Goal: Information Seeking & Learning: Check status

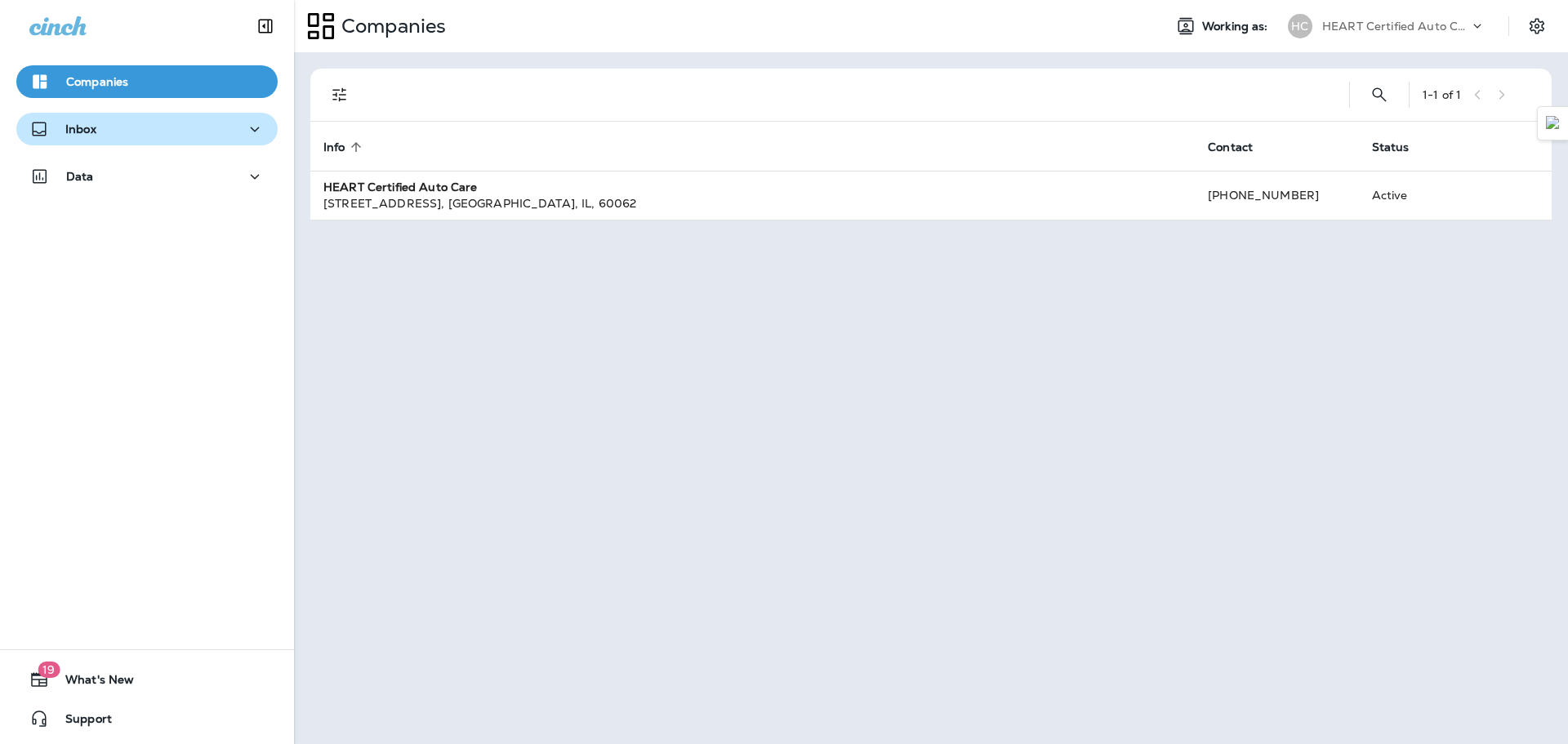
click at [152, 121] on div "Inbox" at bounding box center [147, 129] width 235 height 21
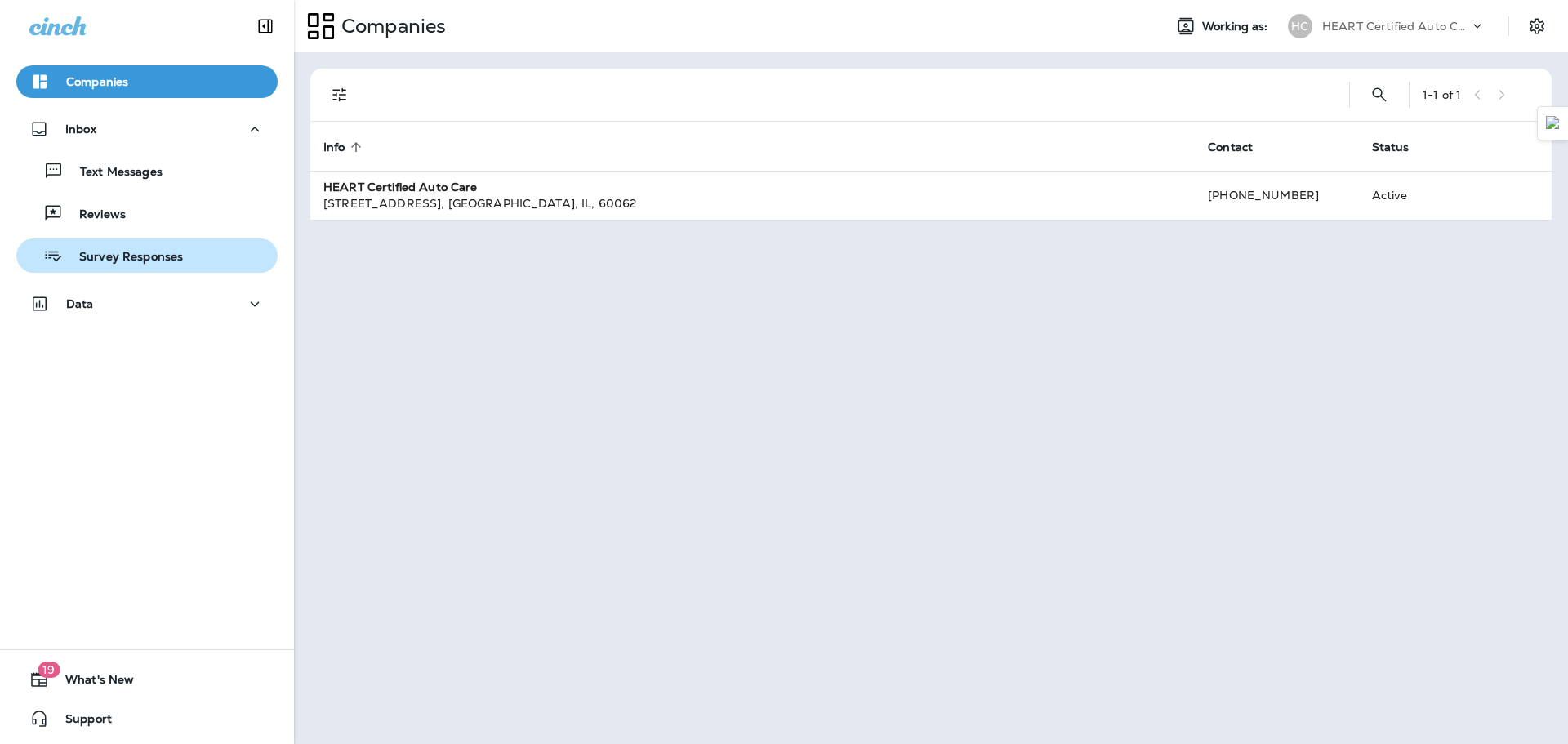
click at [145, 260] on p "Survey Responses" at bounding box center [122, 257] width 120 height 15
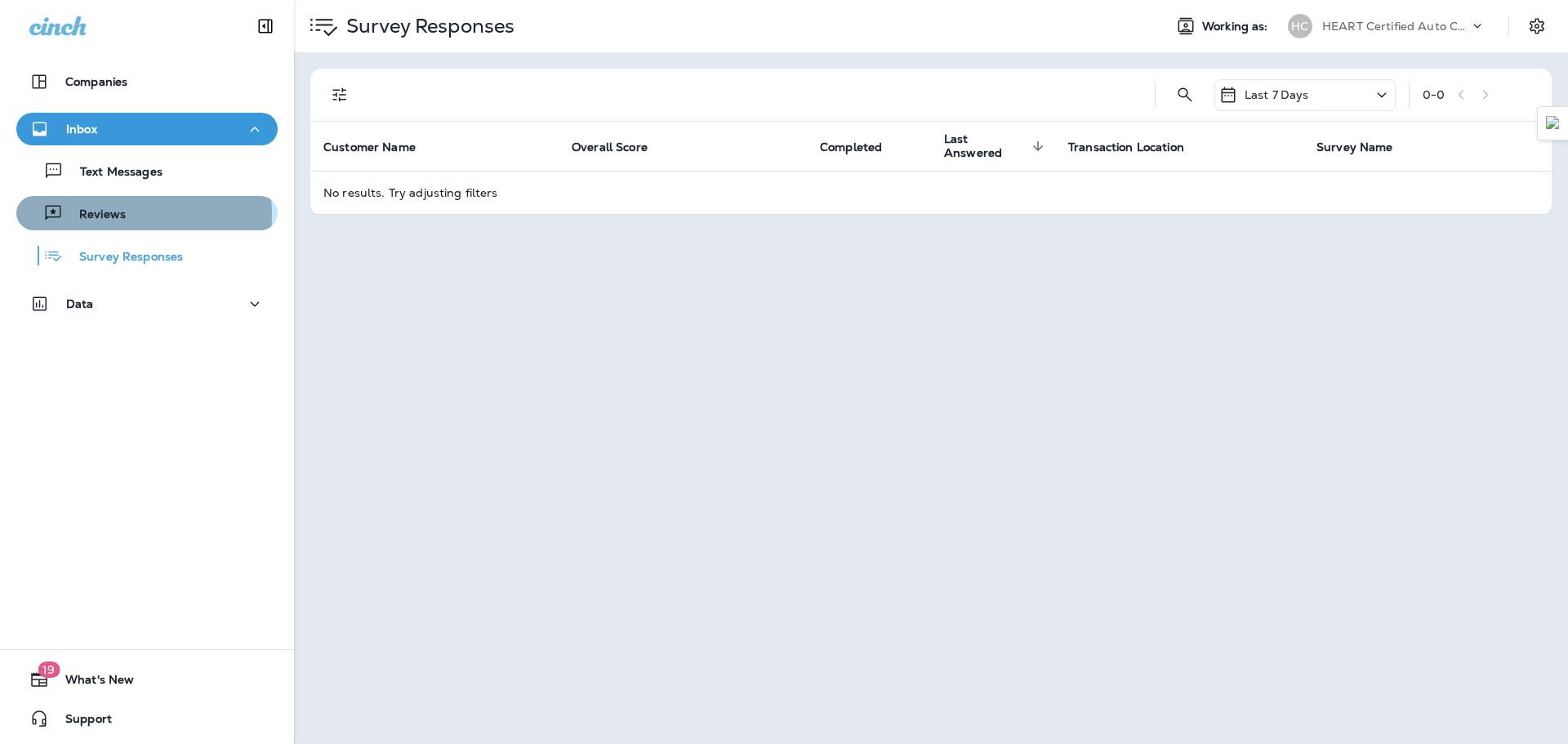
click at [129, 215] on div "Reviews" at bounding box center [147, 213] width 248 height 24
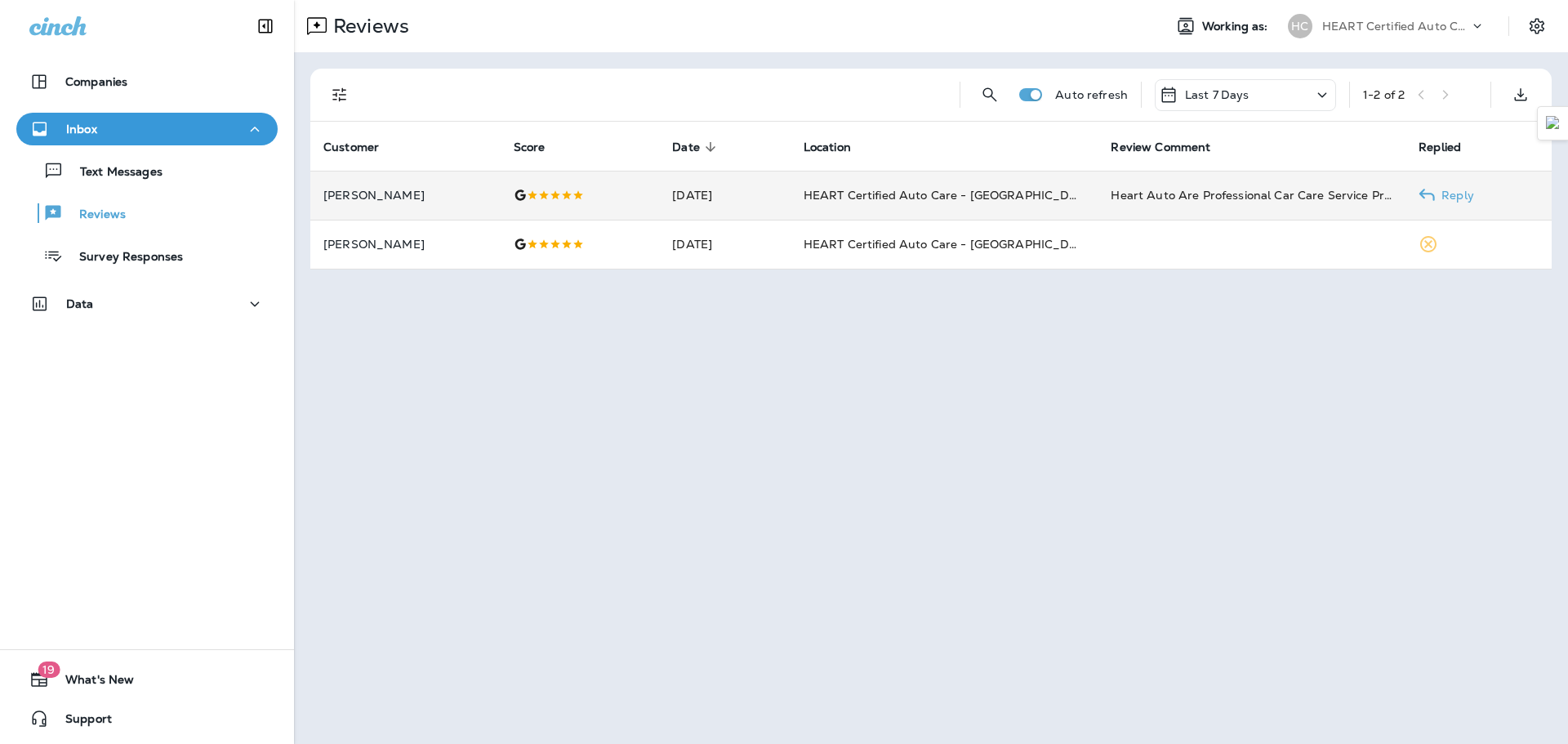
click at [422, 197] on p "[PERSON_NAME]" at bounding box center [404, 195] width 164 height 13
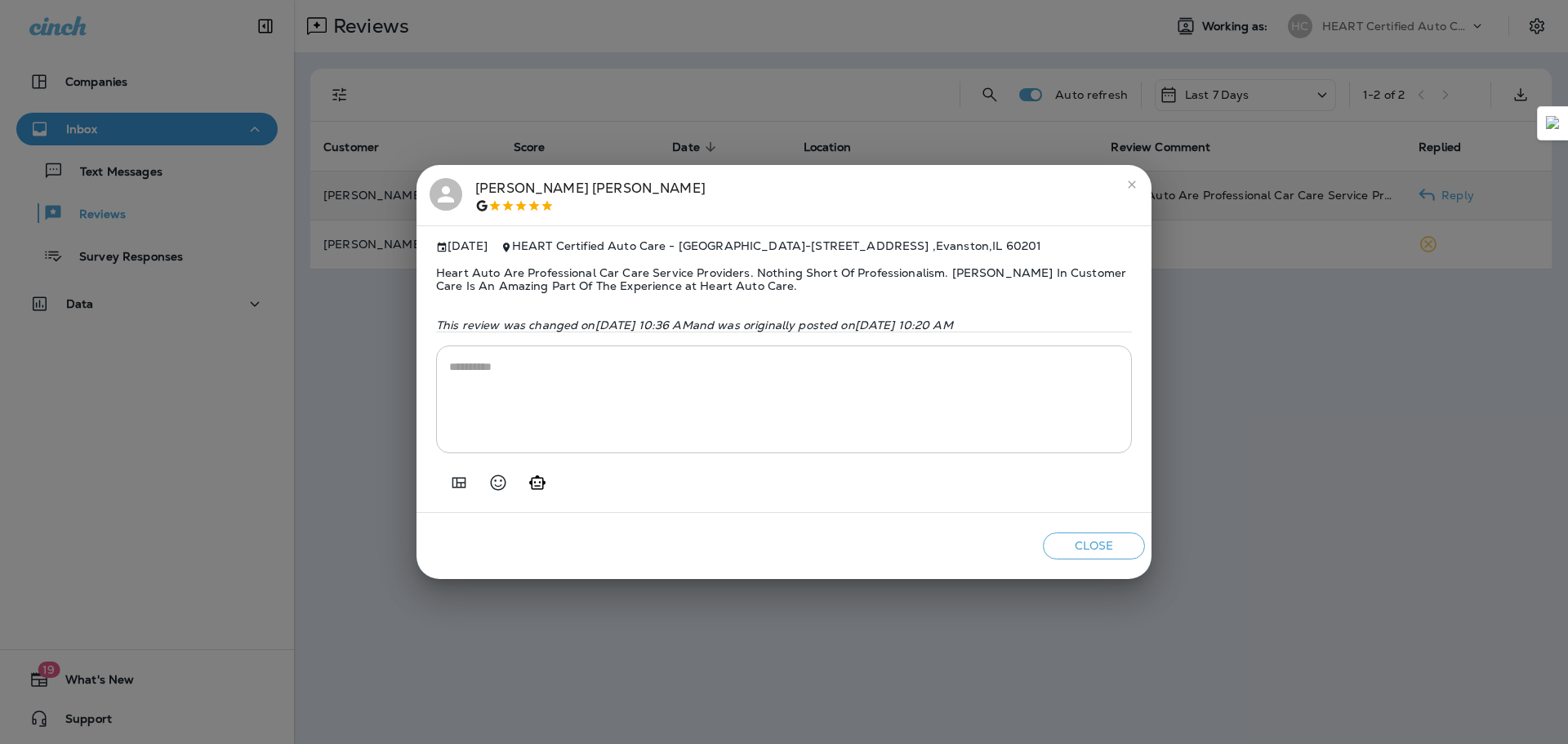
click at [1284, 396] on div "[PERSON_NAME] [DATE] HEART Certified Auto Care - [GEOGRAPHIC_DATA] - [STREET_AD…" at bounding box center [784, 372] width 1568 height 744
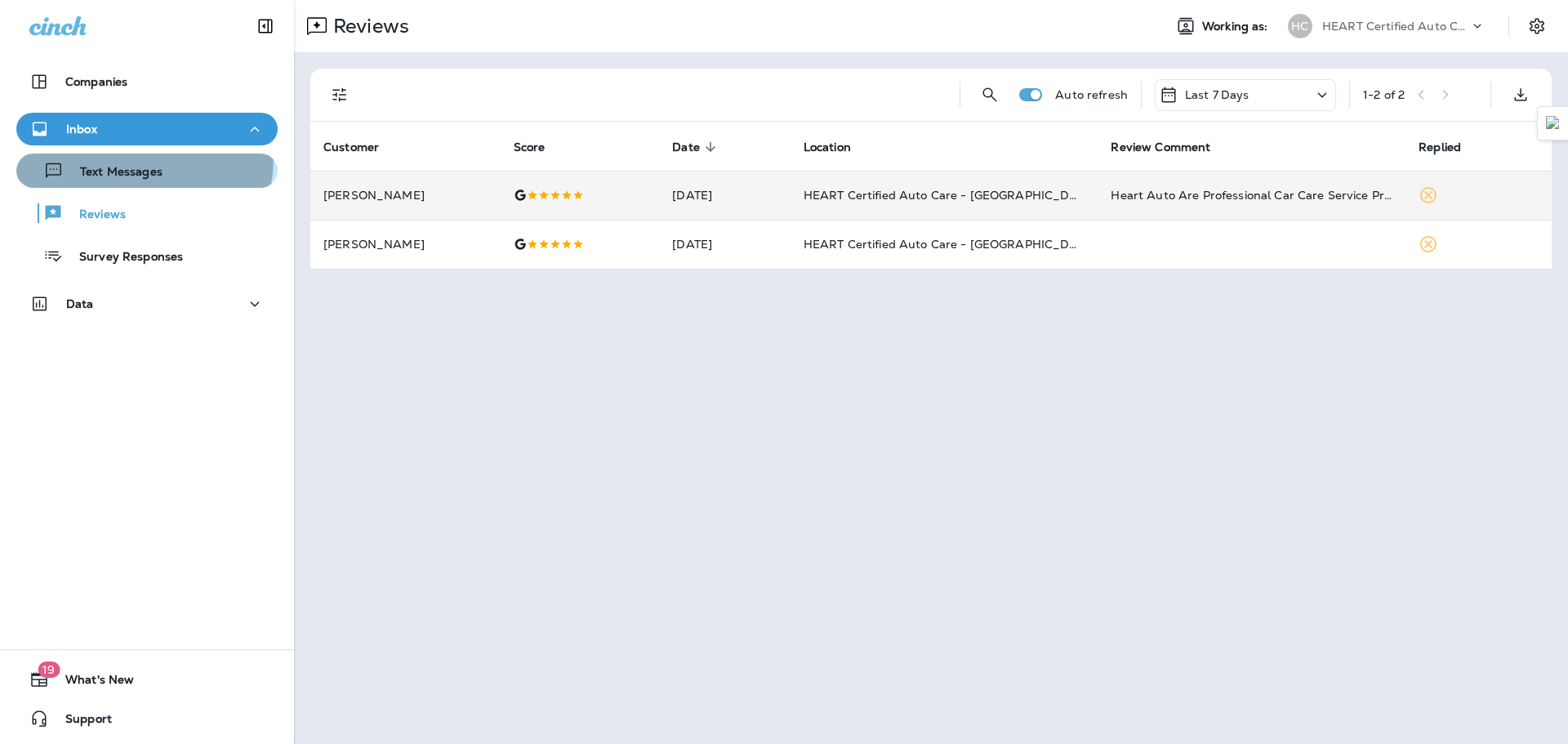
click at [96, 156] on button "Text Messages" at bounding box center [147, 171] width 261 height 34
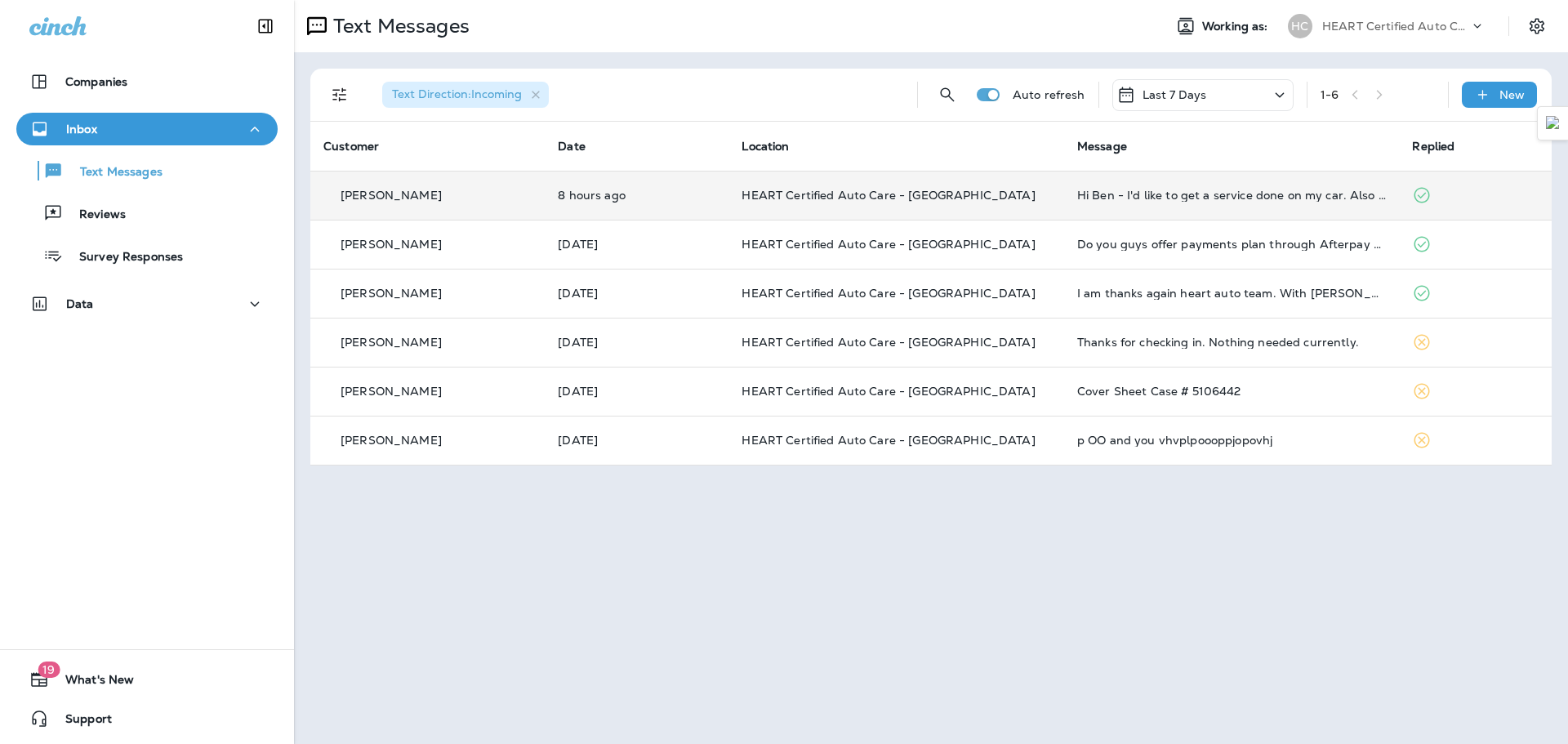
click at [1014, 200] on p "HEART Certified Auto Care - [GEOGRAPHIC_DATA]" at bounding box center [896, 195] width 309 height 13
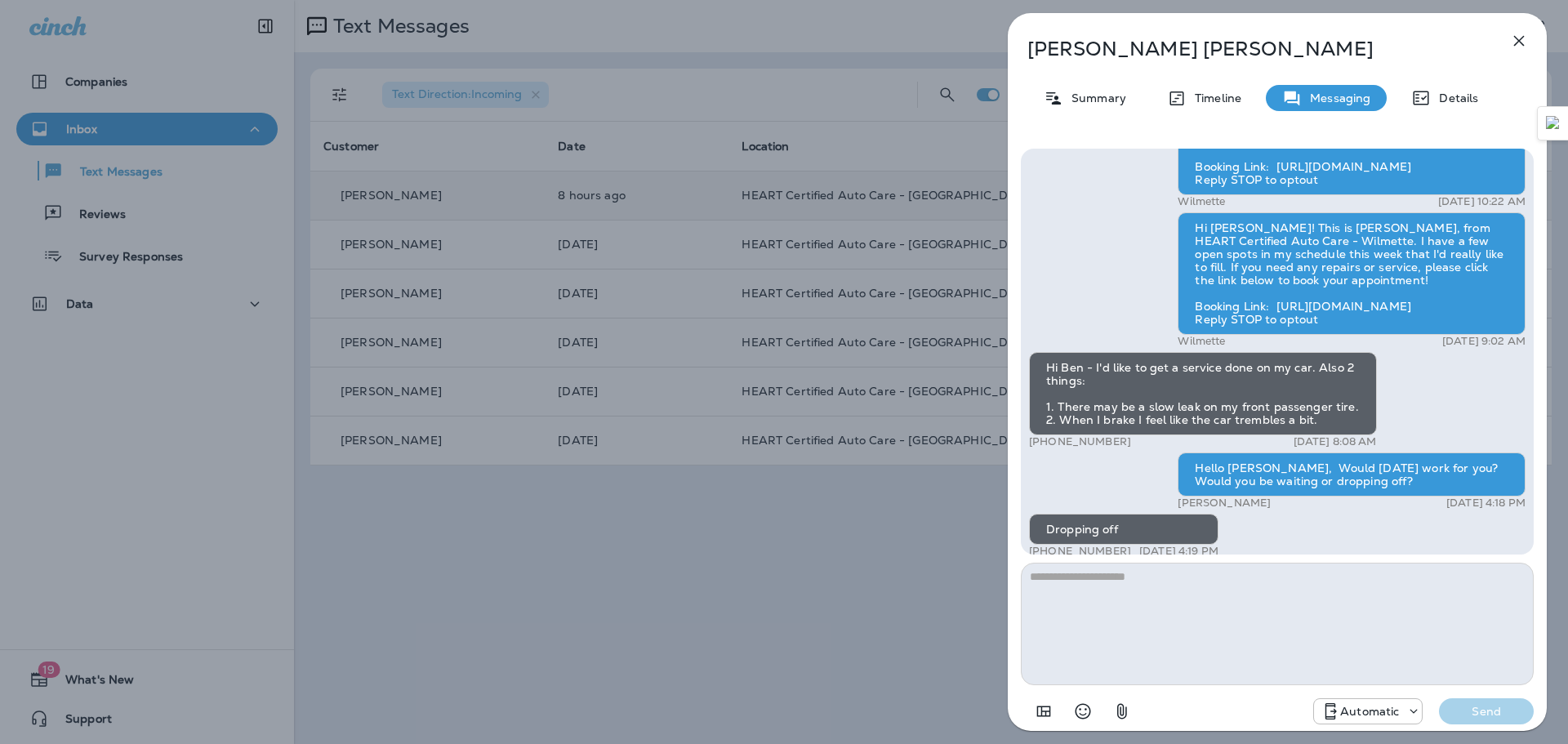
scroll to position [-490, 0]
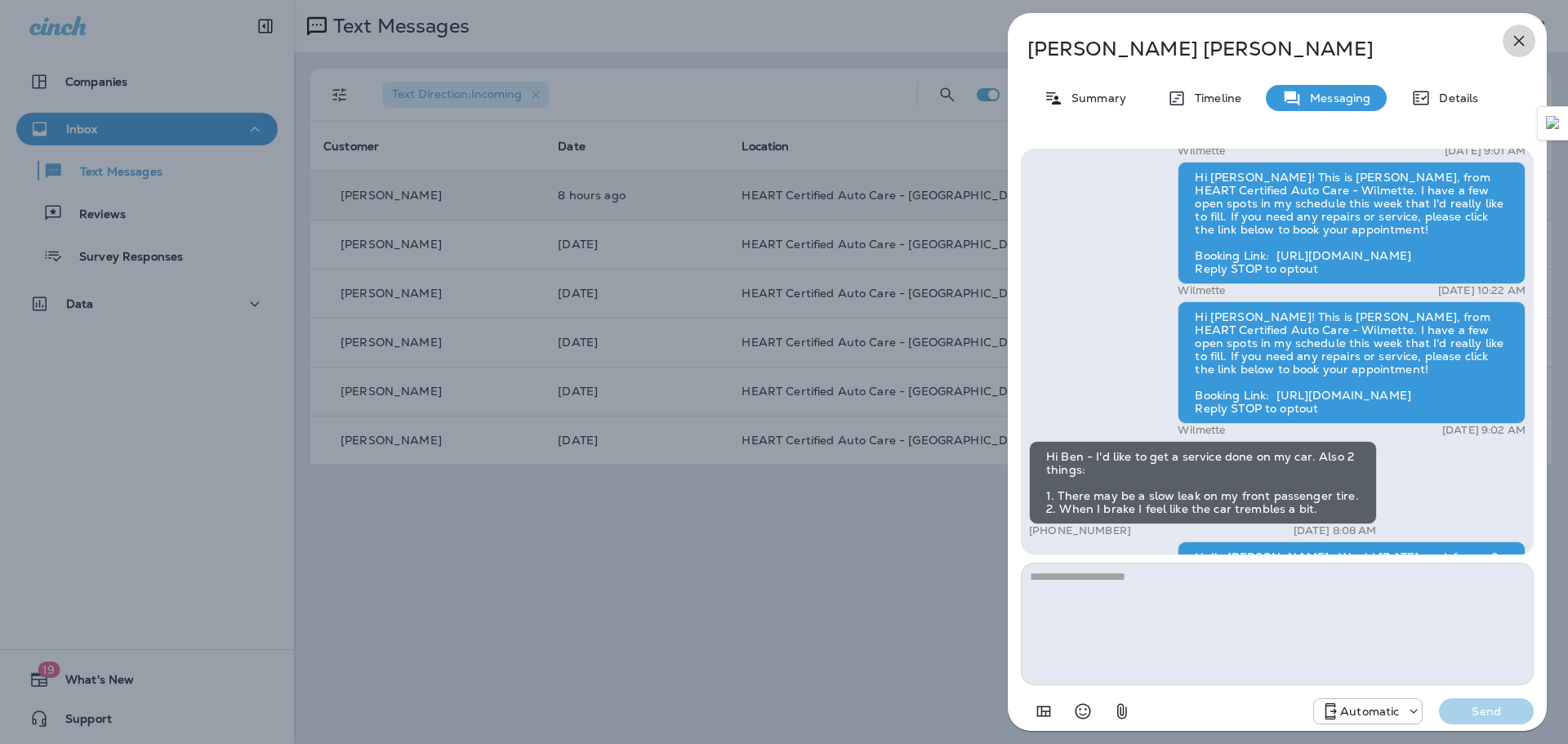
click at [1520, 46] on icon "button" at bounding box center [1519, 41] width 20 height 20
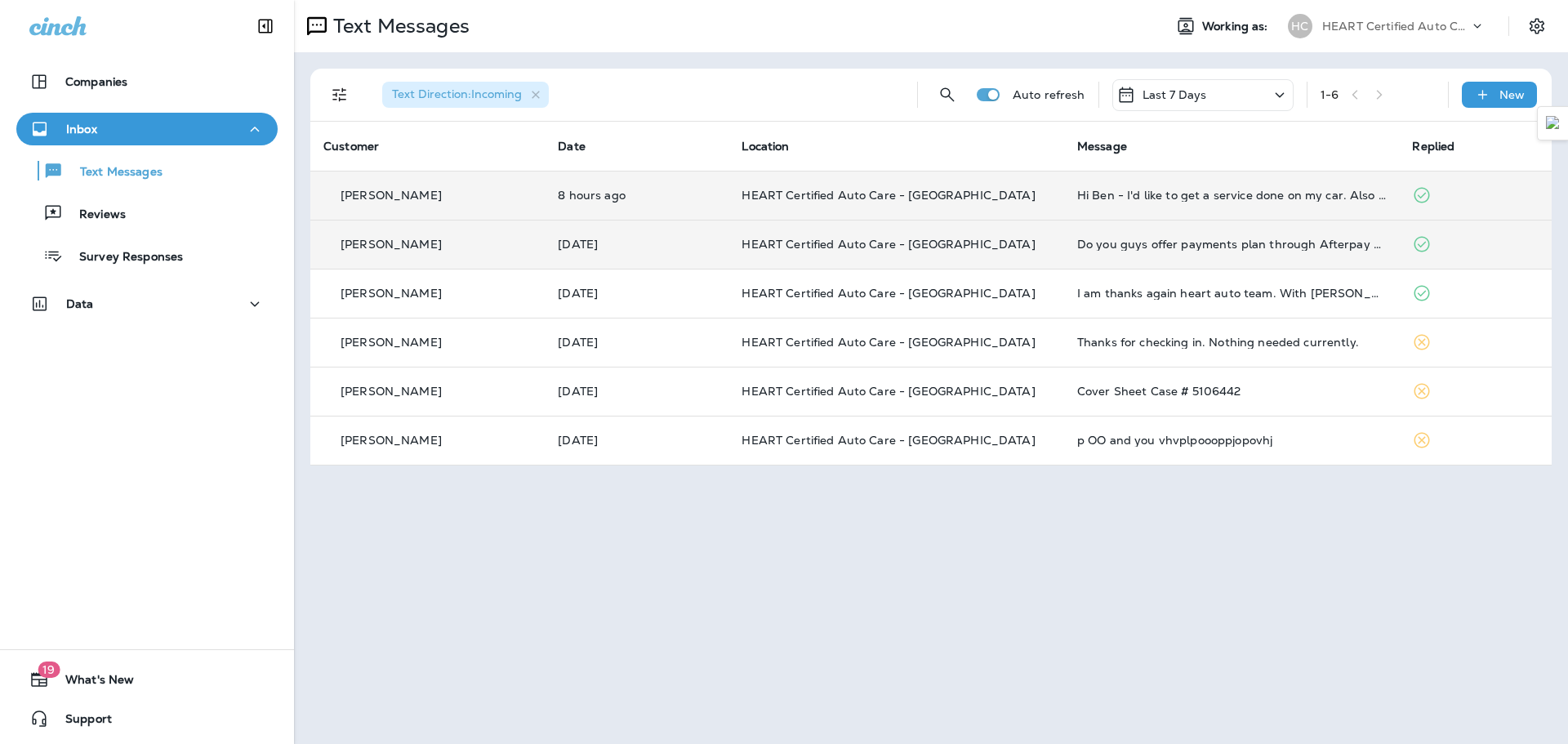
click at [1028, 247] on p "HEART Certified Auto Care - [GEOGRAPHIC_DATA]" at bounding box center [896, 244] width 309 height 13
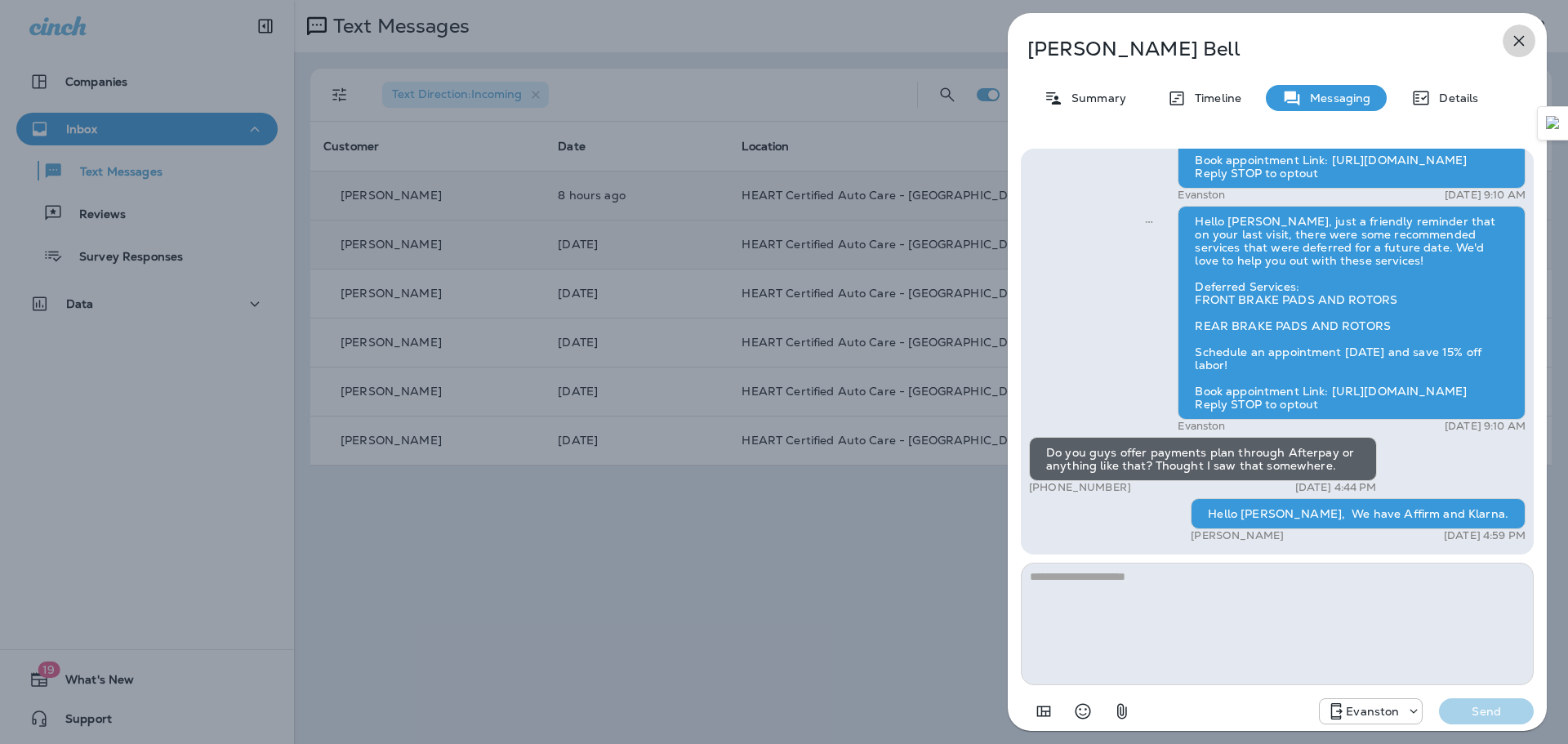
click at [1509, 43] on icon "button" at bounding box center [1519, 41] width 20 height 20
